Goal: Navigation & Orientation: Go to known website

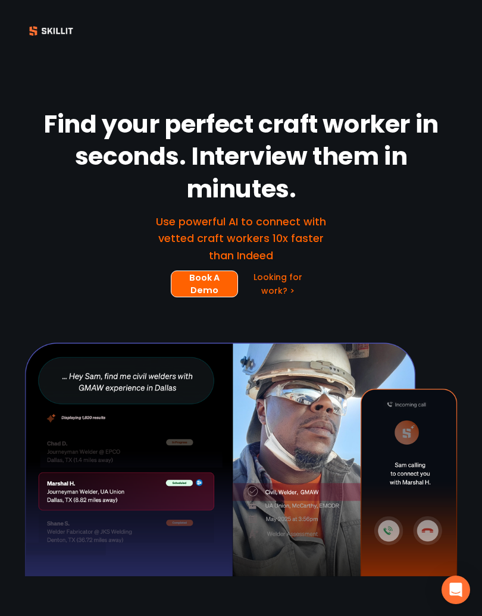
click at [388, 526] on div at bounding box center [240, 459] width 433 height 235
click at [382, 536] on div at bounding box center [240, 459] width 433 height 235
click at [429, 538] on div at bounding box center [240, 459] width 433 height 235
click at [451, 589] on icon "Open Intercom Messenger" at bounding box center [455, 590] width 12 height 14
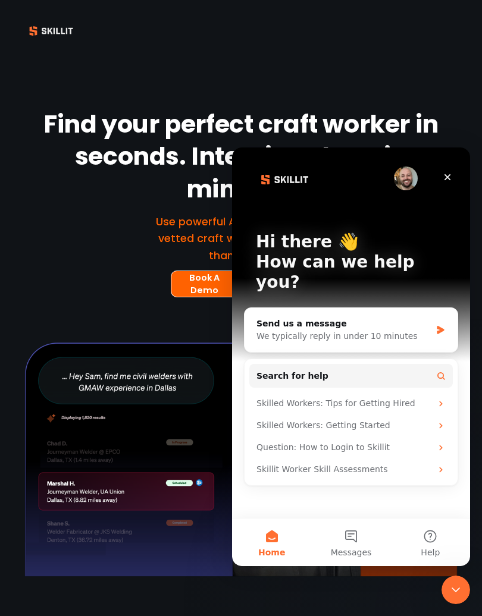
click at [454, 597] on div "Close Intercom Messenger" at bounding box center [455, 589] width 29 height 29
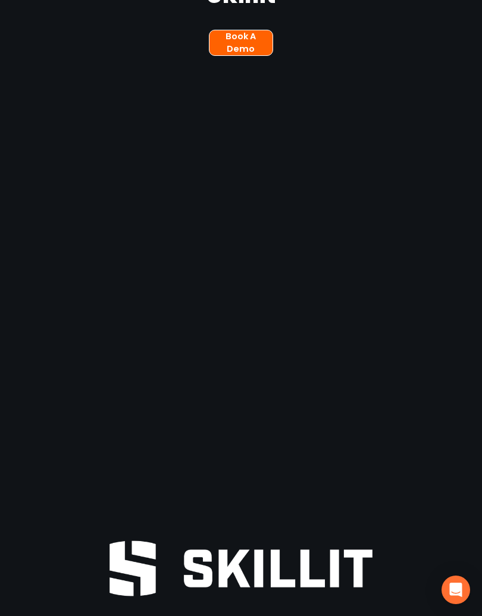
scroll to position [1659, 0]
